Goal: Task Accomplishment & Management: Complete application form

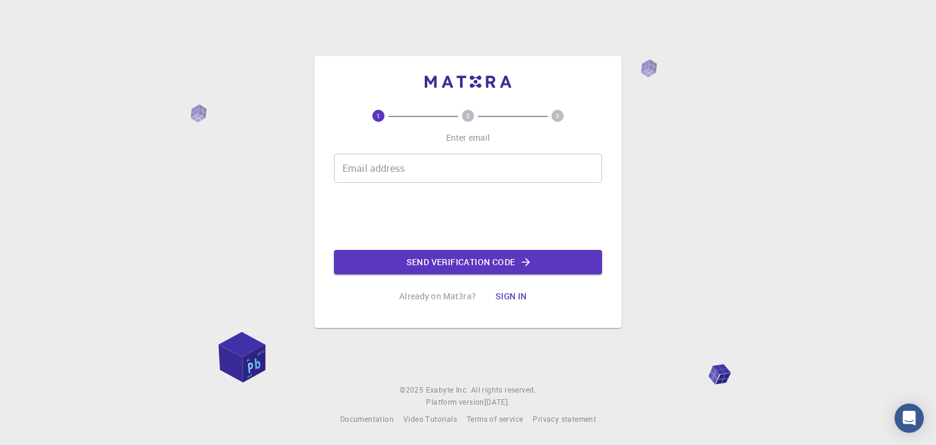
click at [356, 173] on input "Email address" at bounding box center [468, 168] width 268 height 29
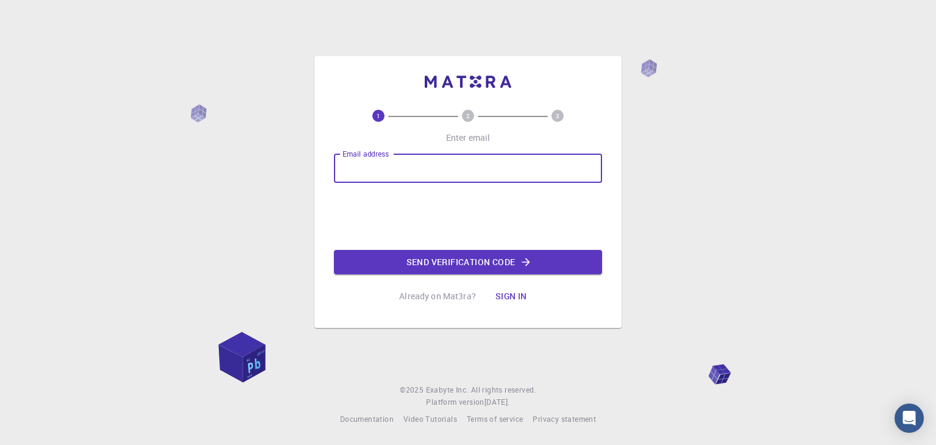
type input "[EMAIL_ADDRESS][DOMAIN_NAME]"
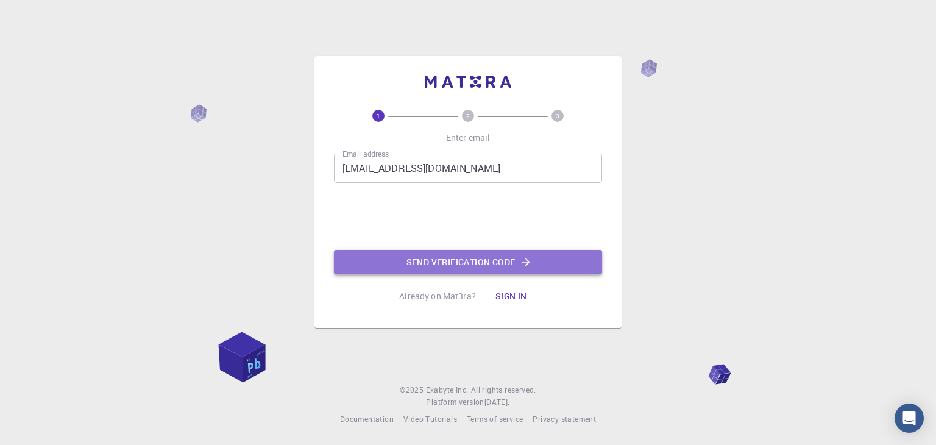
click at [431, 263] on button "Send verification code" at bounding box center [468, 262] width 268 height 24
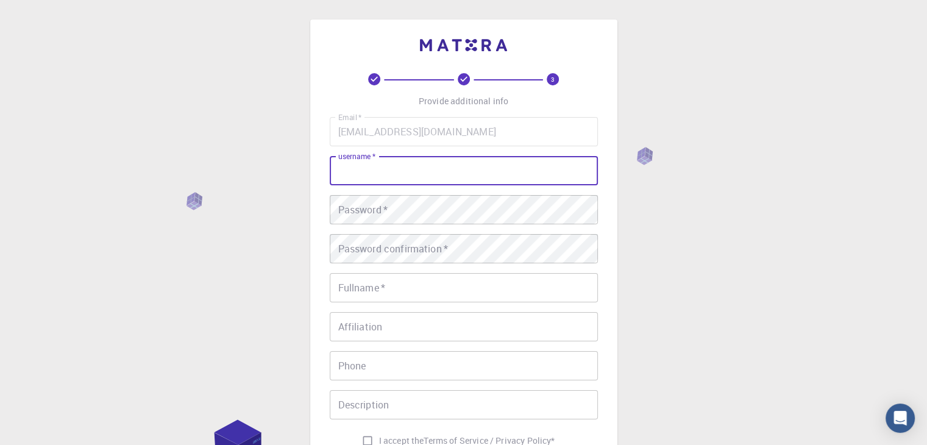
click at [361, 164] on input "username   *" at bounding box center [464, 170] width 268 height 29
type input "mehdi"
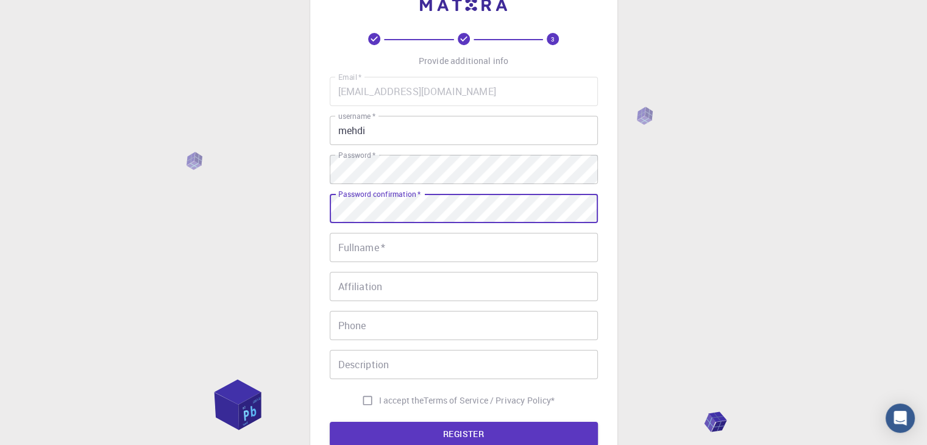
scroll to position [61, 0]
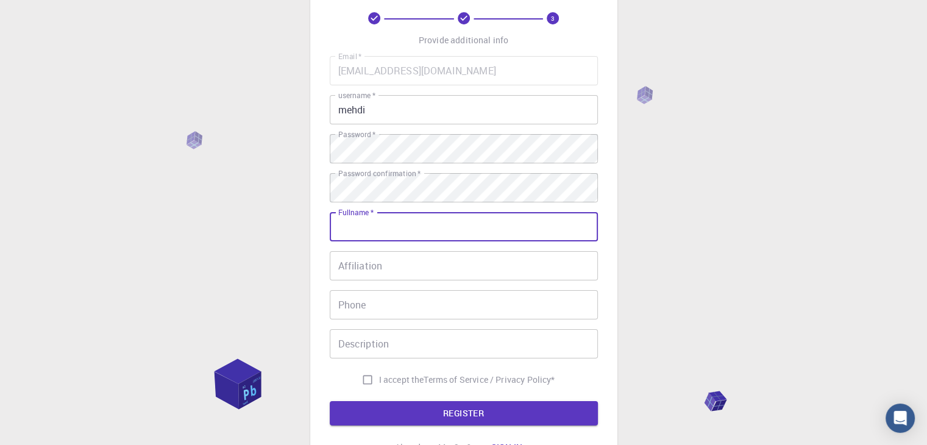
click at [385, 230] on input "Fullname   *" at bounding box center [464, 226] width 268 height 29
type input "[PERSON_NAME]"
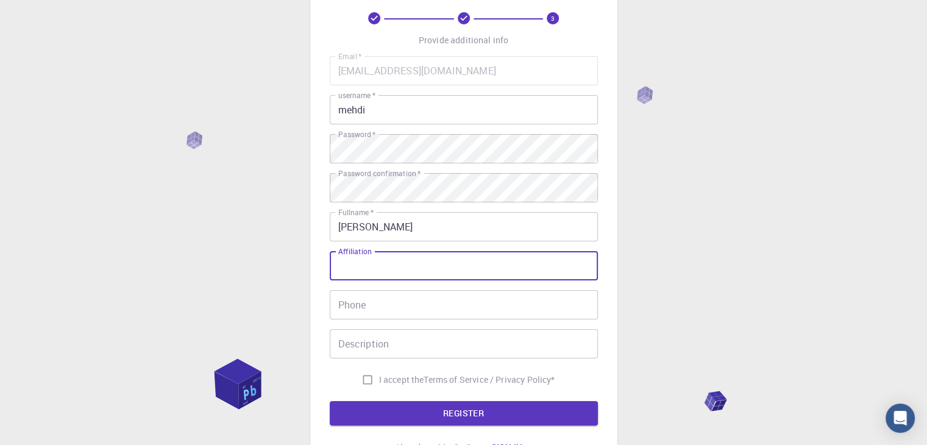
click at [368, 265] on input "Affiliation" at bounding box center [464, 265] width 268 height 29
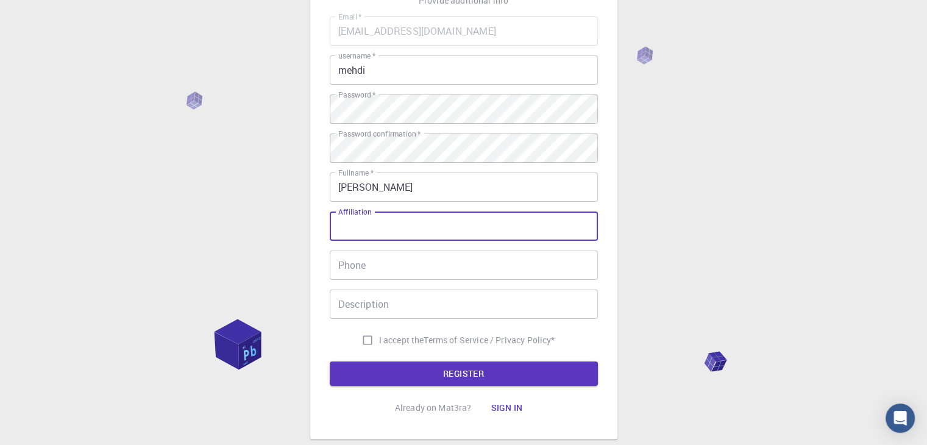
scroll to position [122, 0]
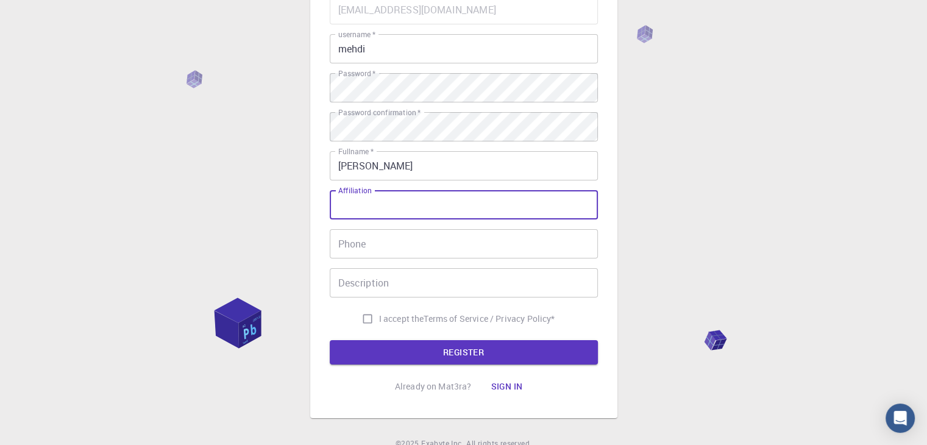
click at [368, 243] on input "Phone" at bounding box center [464, 243] width 268 height 29
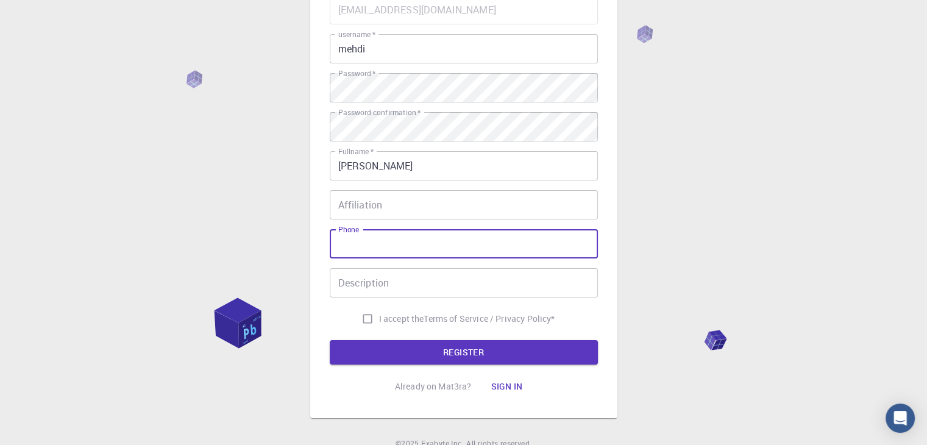
type input "03337565094"
click at [372, 284] on input "Description" at bounding box center [464, 282] width 268 height 29
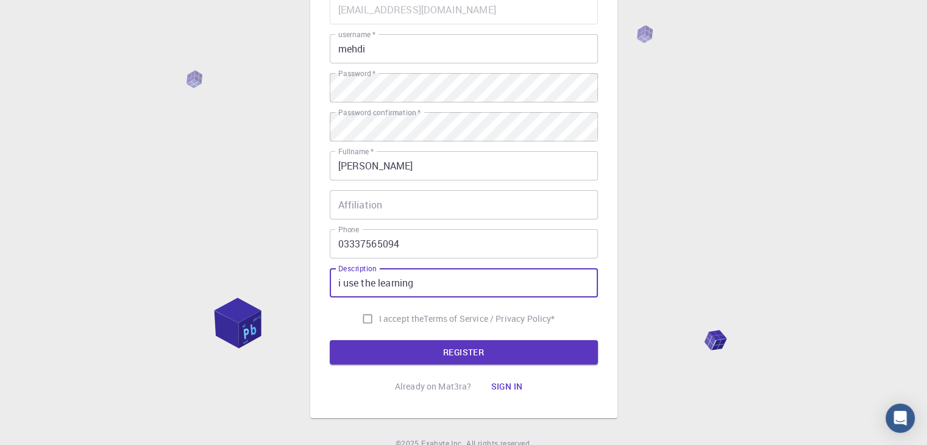
type input "i use the learning"
click at [361, 315] on input "I accept the Terms of Service / Privacy Policy *" at bounding box center [367, 318] width 23 height 23
checkbox input "true"
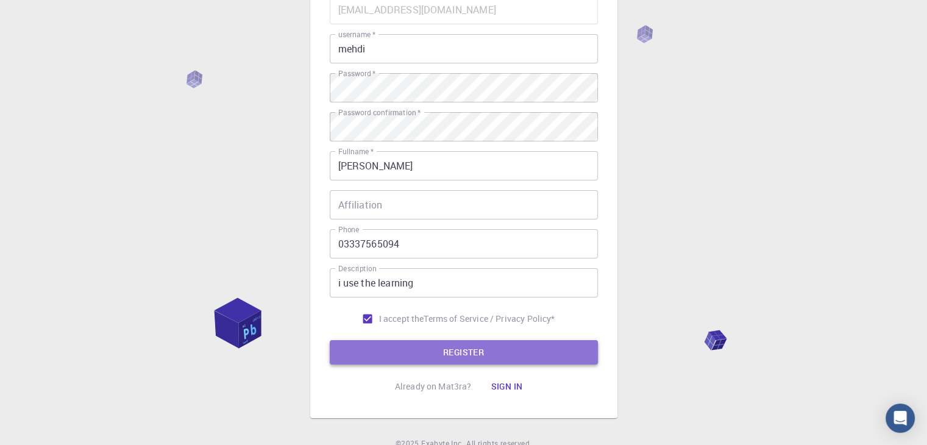
click at [383, 349] on button "REGISTER" at bounding box center [464, 352] width 268 height 24
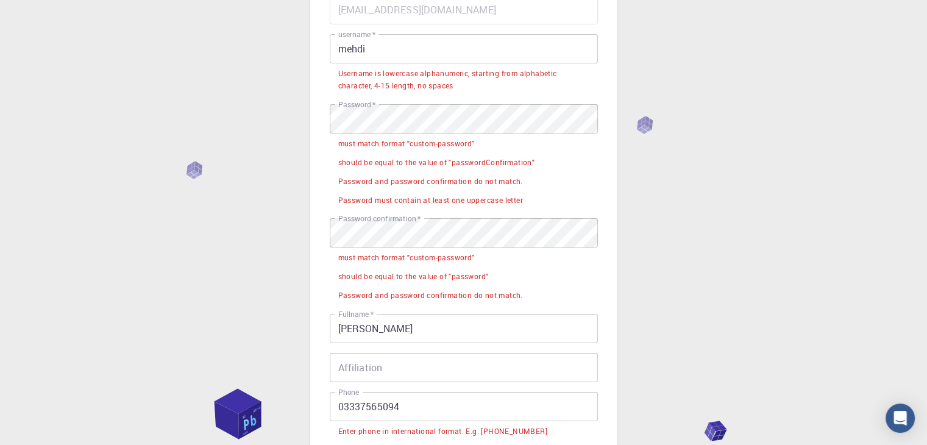
click at [375, 49] on input "mehdi" at bounding box center [464, 48] width 268 height 29
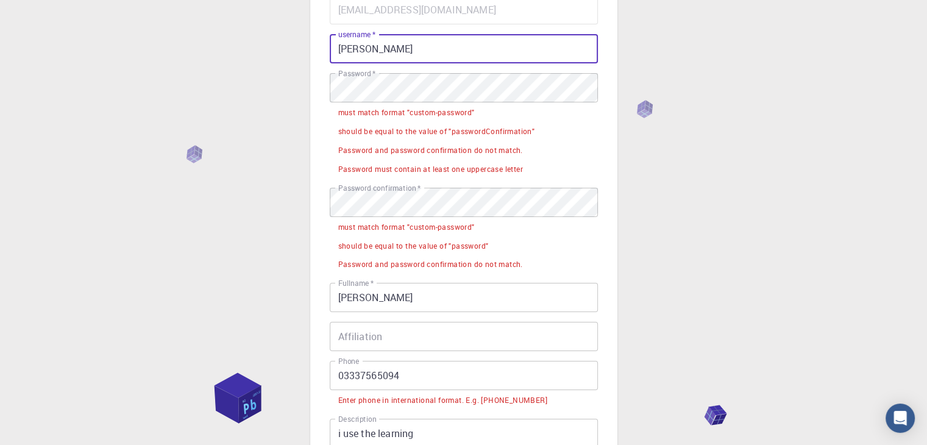
type input "[PERSON_NAME]"
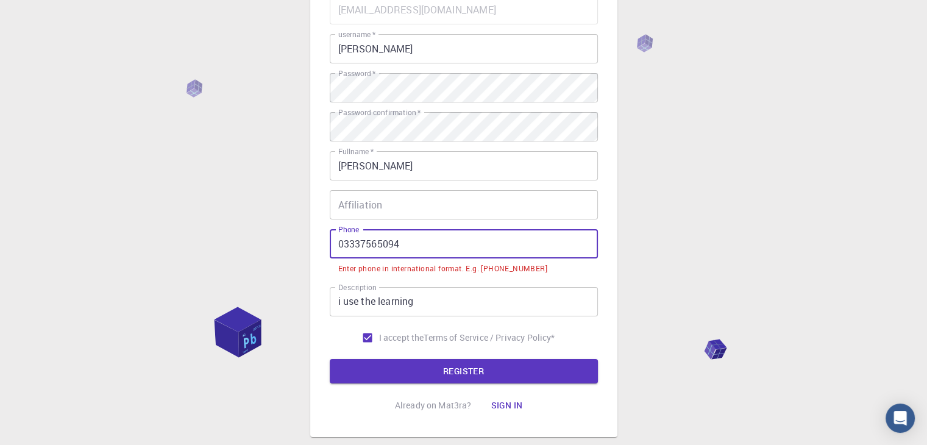
click at [344, 245] on input "03337565094" at bounding box center [464, 243] width 268 height 29
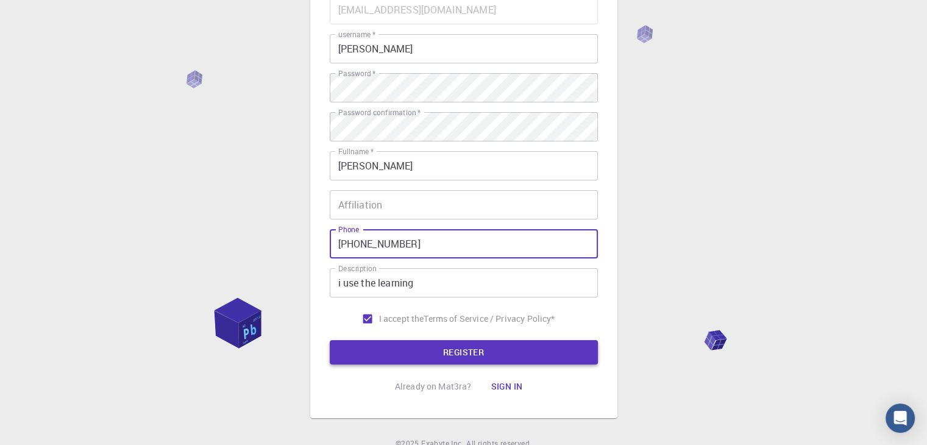
type input "[PHONE_NUMBER]"
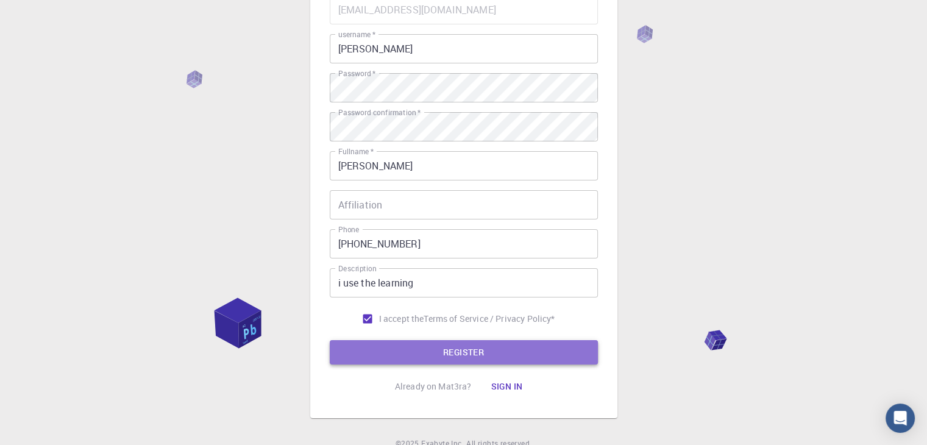
click at [369, 349] on button "REGISTER" at bounding box center [464, 352] width 268 height 24
